Goal: Task Accomplishment & Management: Manage account settings

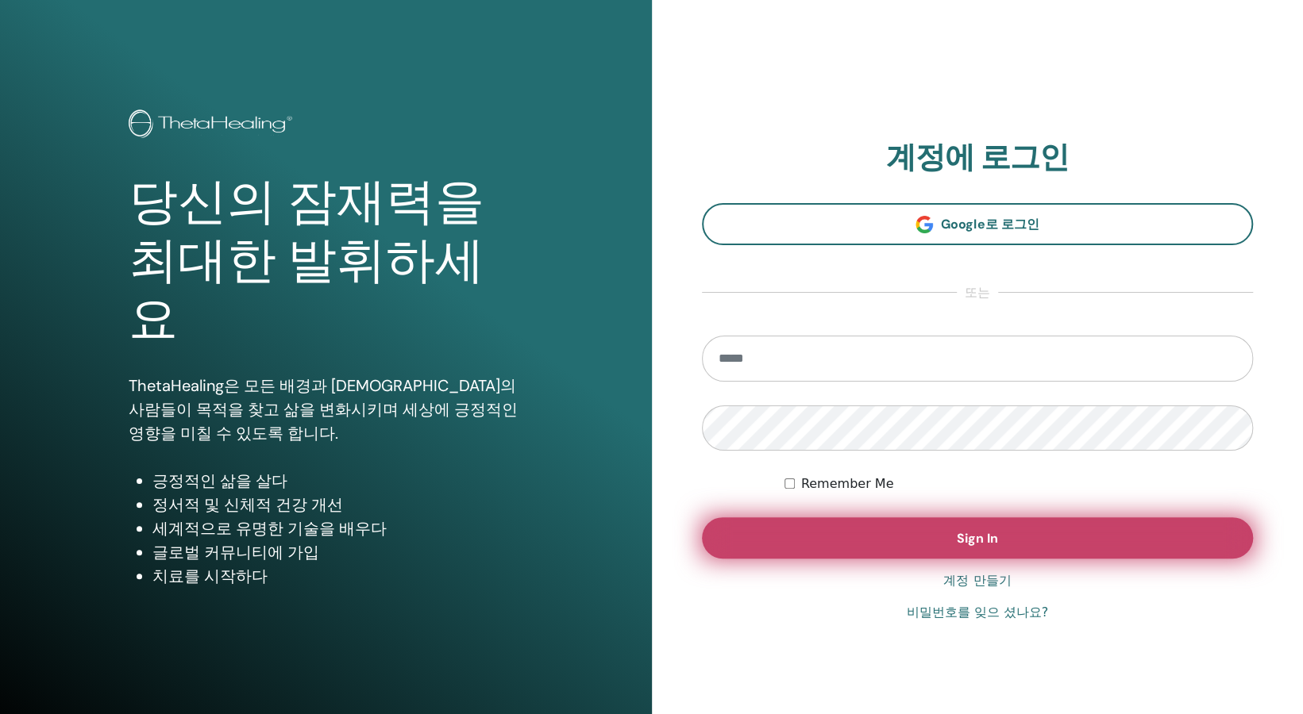
type input "**********"
click at [973, 530] on span "Sign In" at bounding box center [977, 538] width 41 height 17
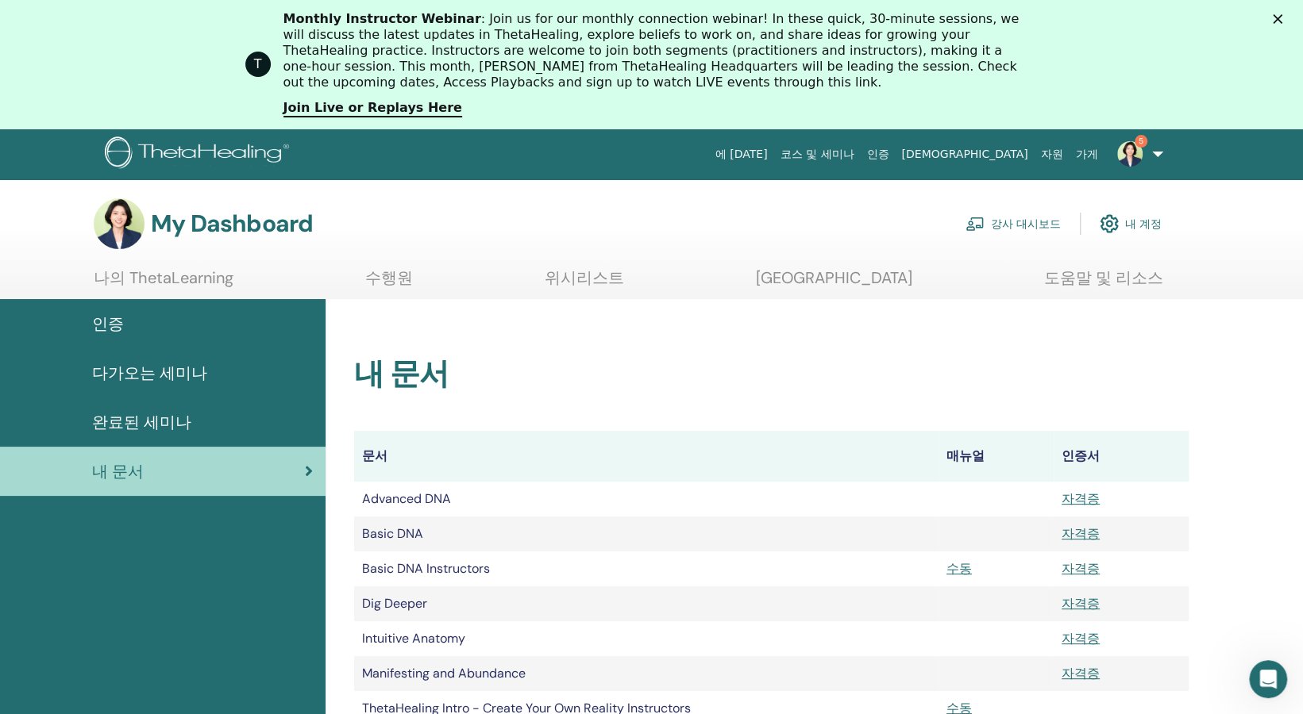
click at [1026, 228] on link "강사 대시보드" at bounding box center [1012, 223] width 95 height 35
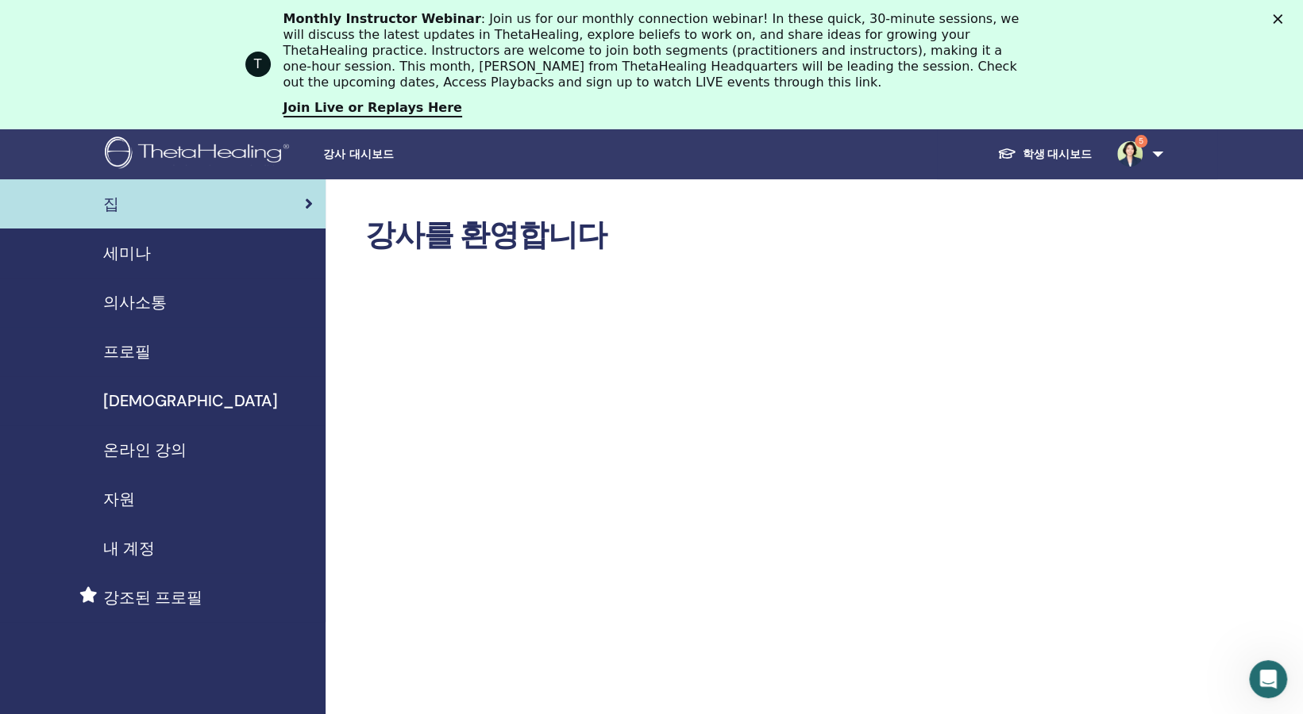
click at [1282, 17] on polygon "닫기" at bounding box center [1278, 19] width 10 height 10
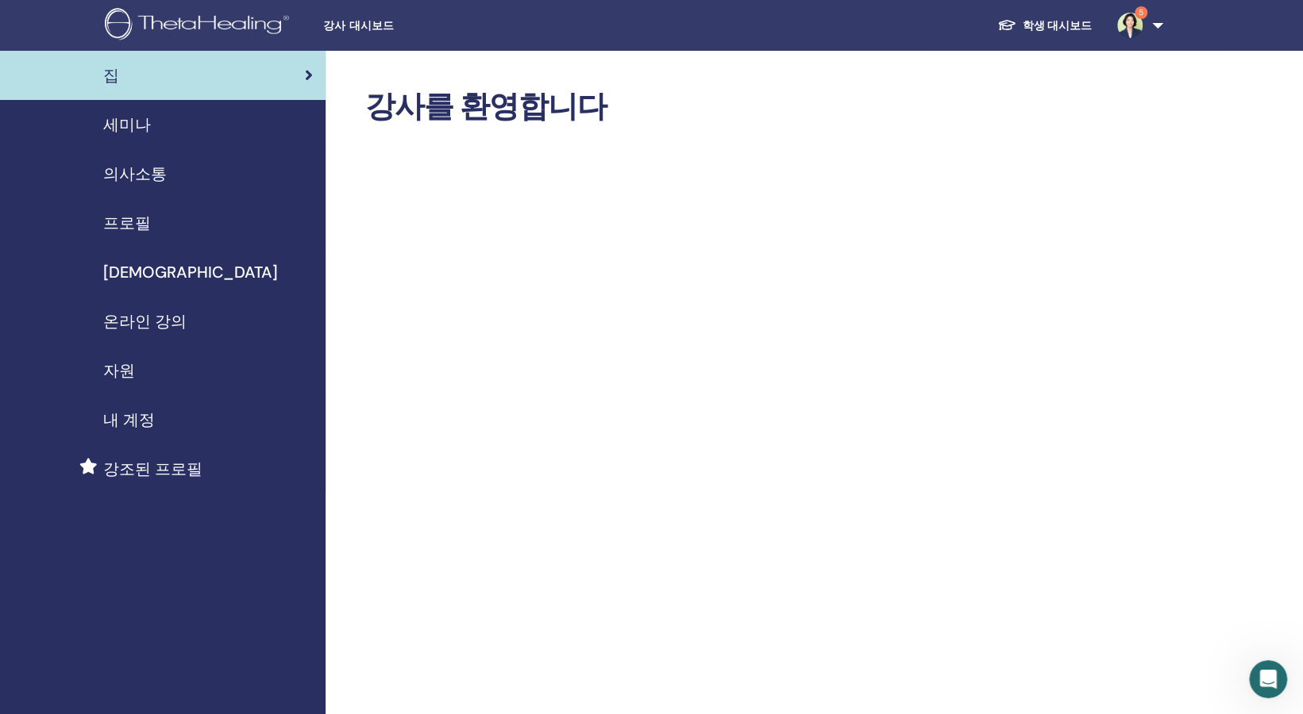
click at [152, 177] on span "의사소통" at bounding box center [135, 174] width 64 height 24
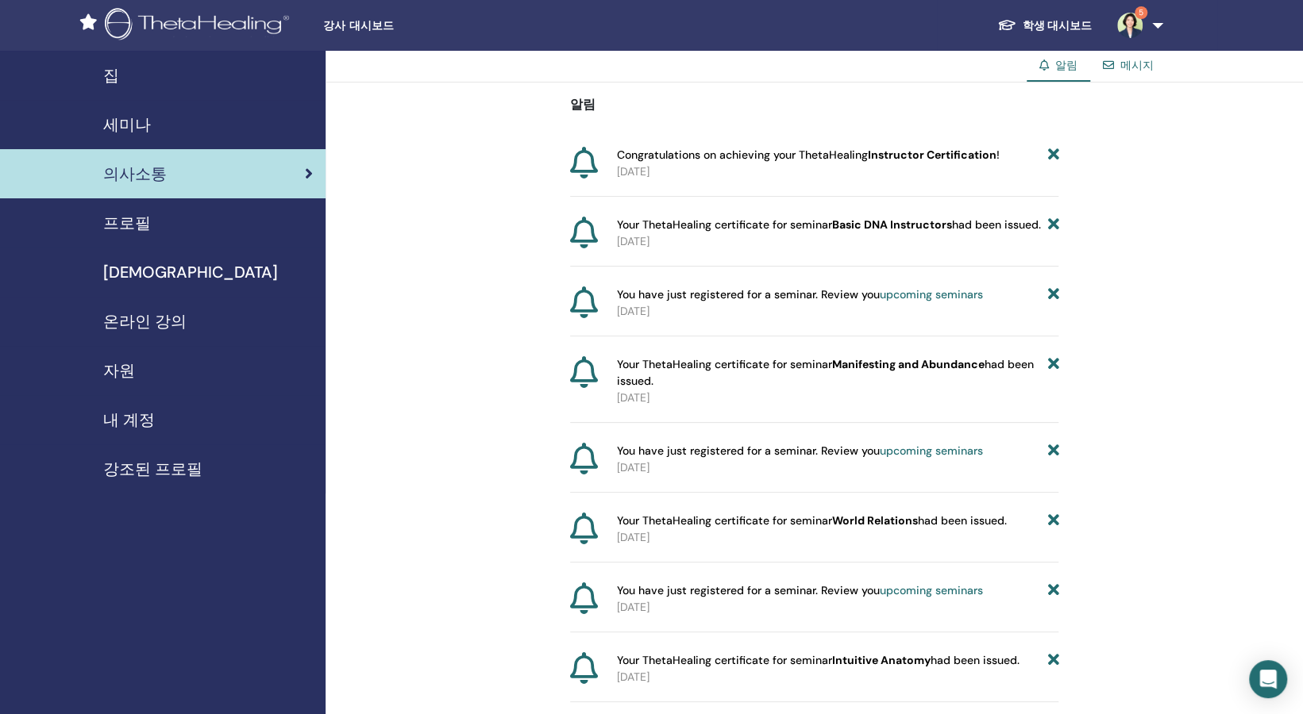
click at [129, 375] on span "자원" at bounding box center [119, 371] width 32 height 24
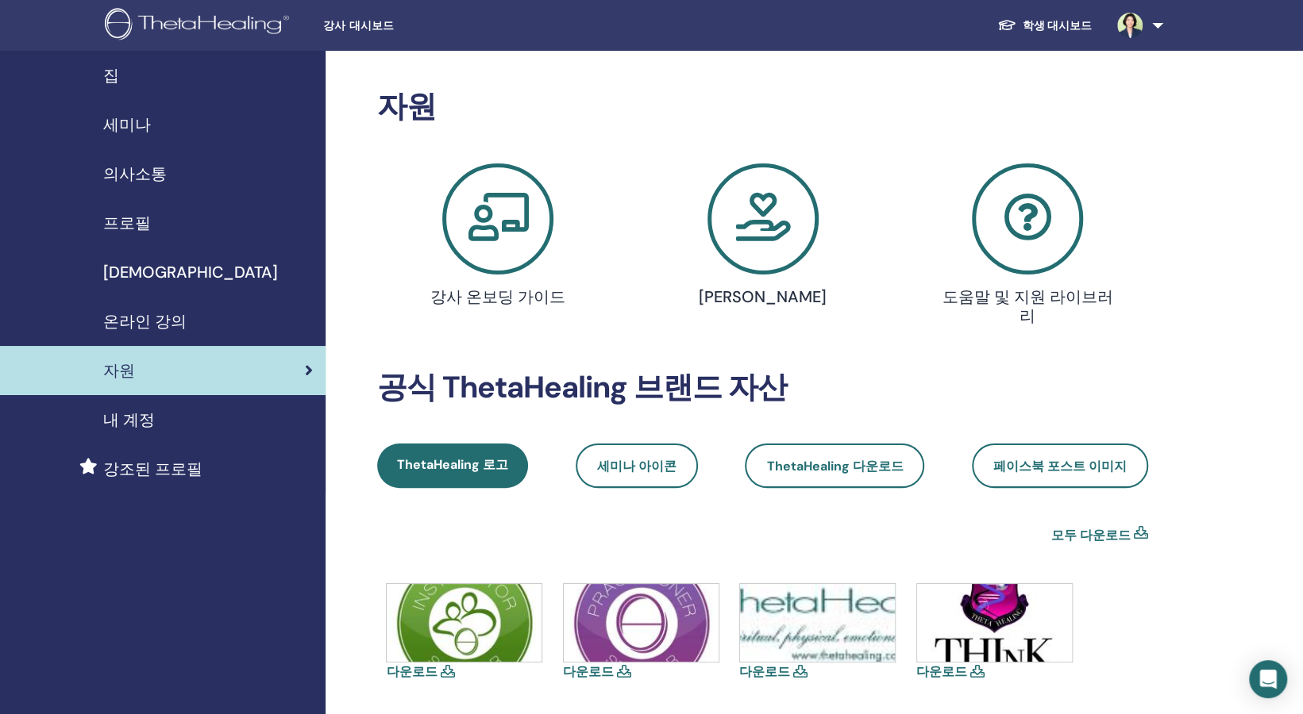
click at [129, 419] on span "내 계정" at bounding box center [129, 420] width 52 height 24
click at [132, 309] on link "온라인 강의" at bounding box center [162, 321] width 325 height 49
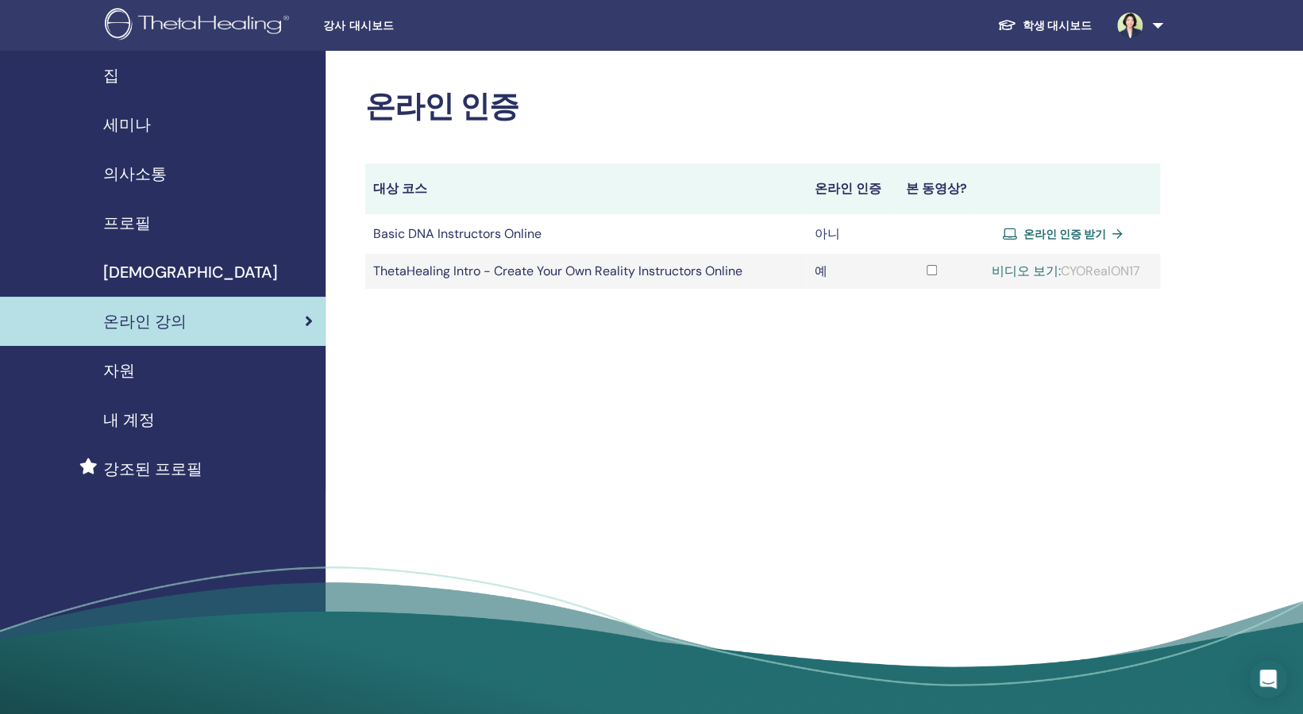
click at [142, 231] on span "프로필" at bounding box center [127, 223] width 48 height 24
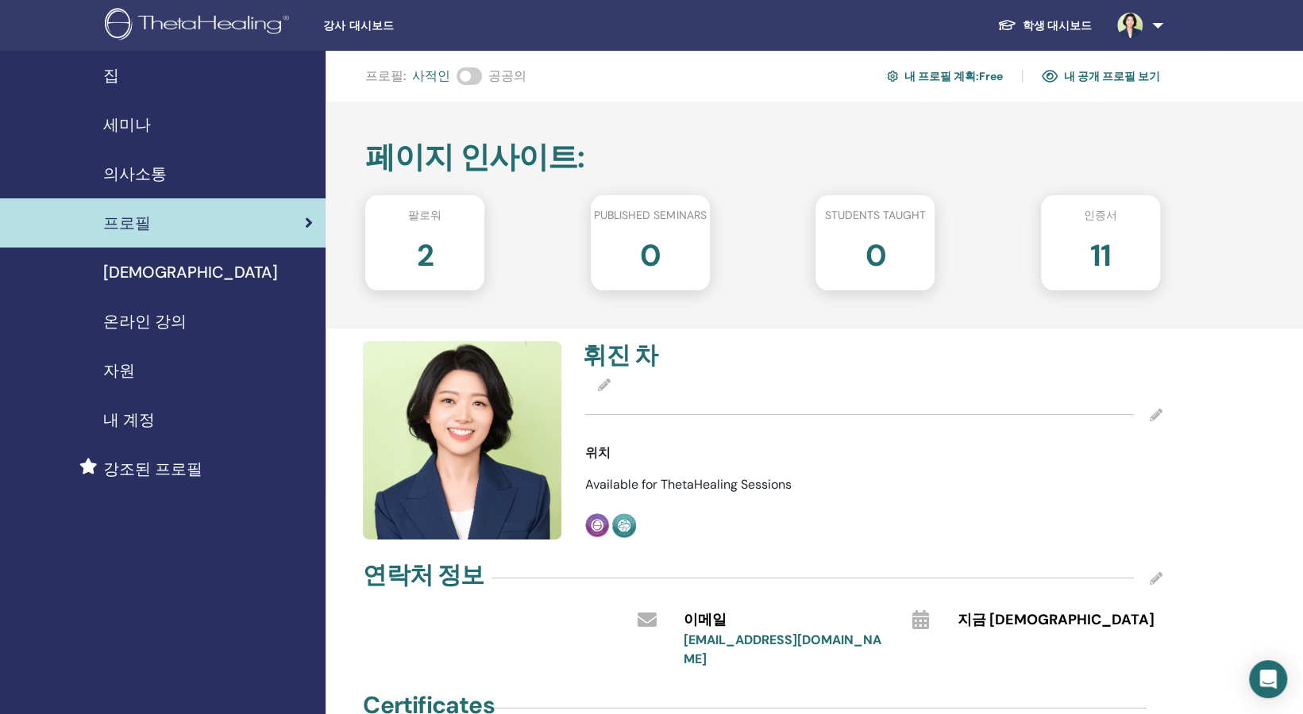
click at [463, 79] on span at bounding box center [468, 75] width 25 height 17
click at [428, 254] on h2 "2" at bounding box center [425, 252] width 17 height 44
click at [224, 42] on img at bounding box center [200, 26] width 190 height 36
